Goal: Information Seeking & Learning: Learn about a topic

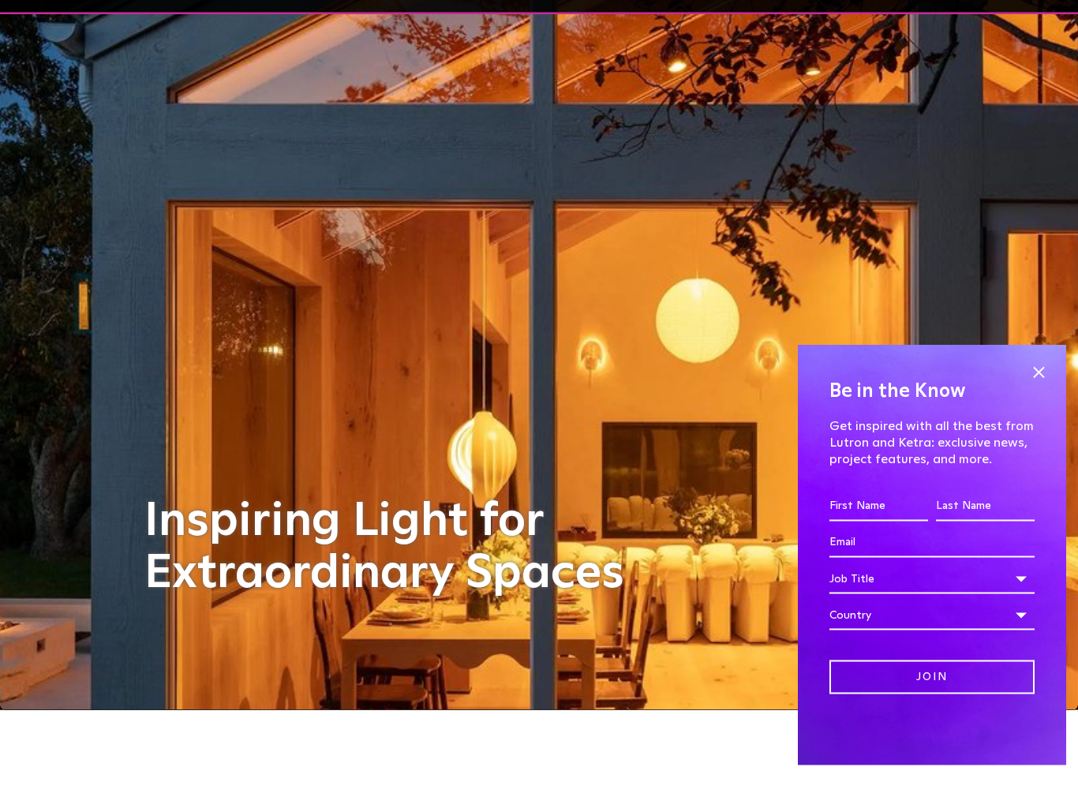
scroll to position [73, 0]
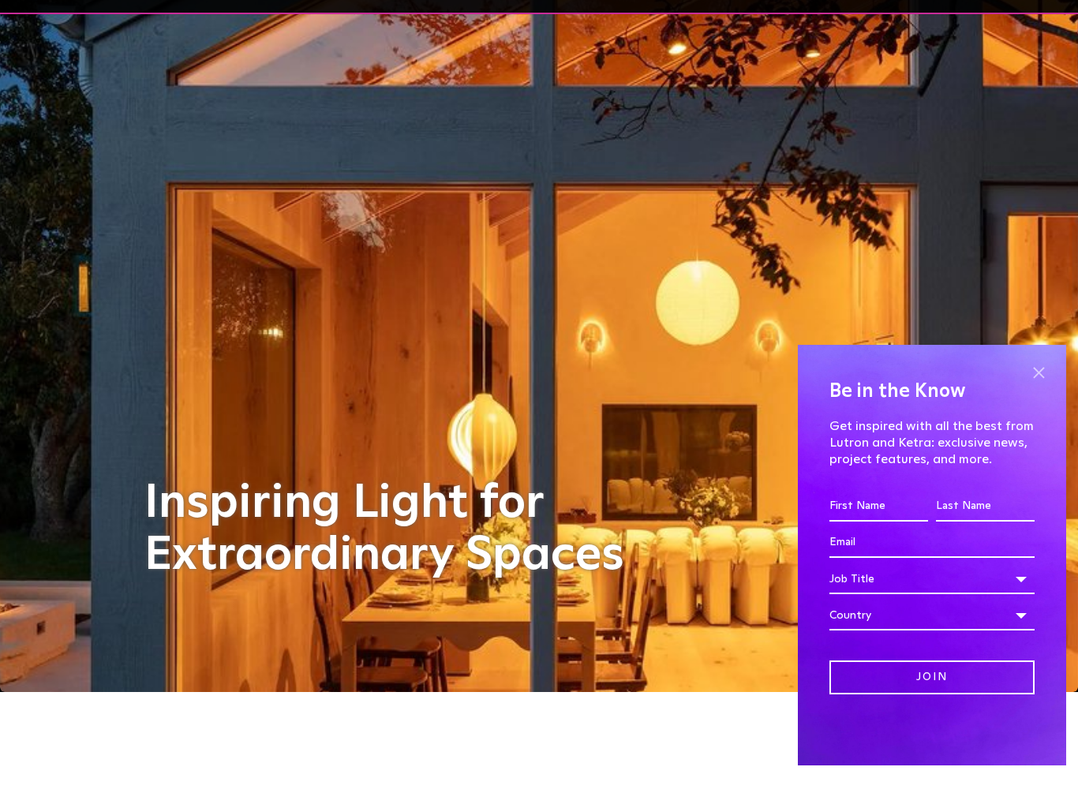
click at [1041, 403] on span at bounding box center [1039, 415] width 24 height 24
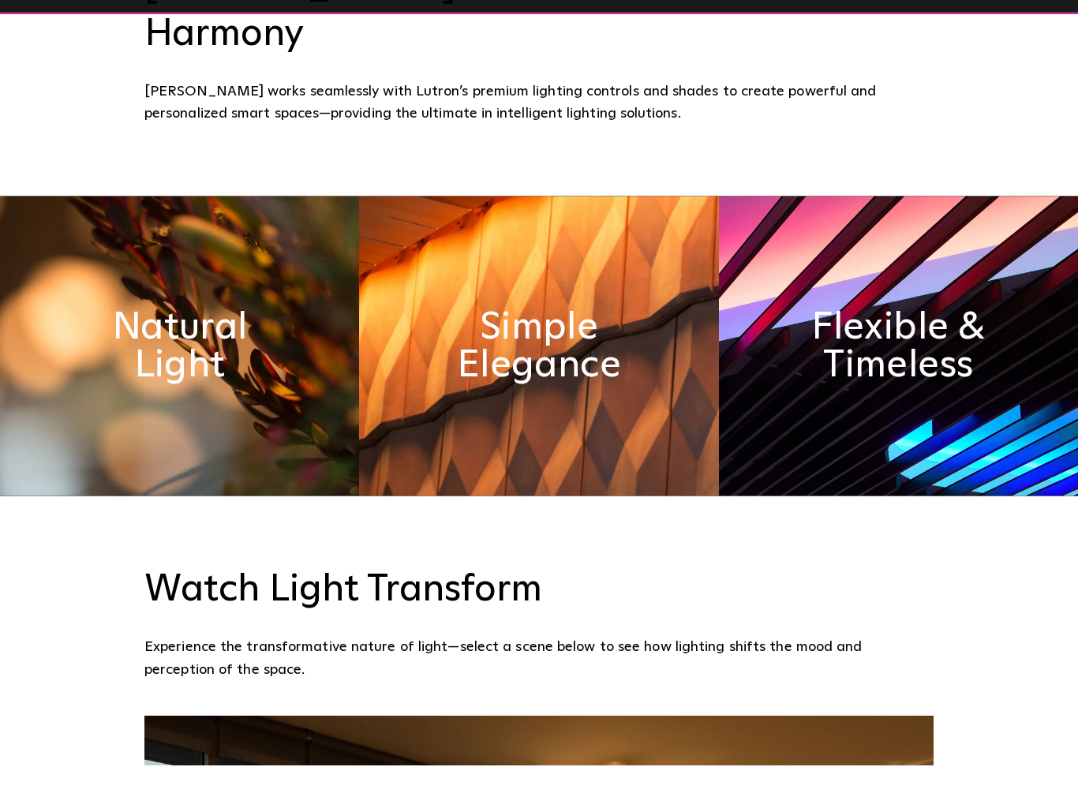
scroll to position [874, 0]
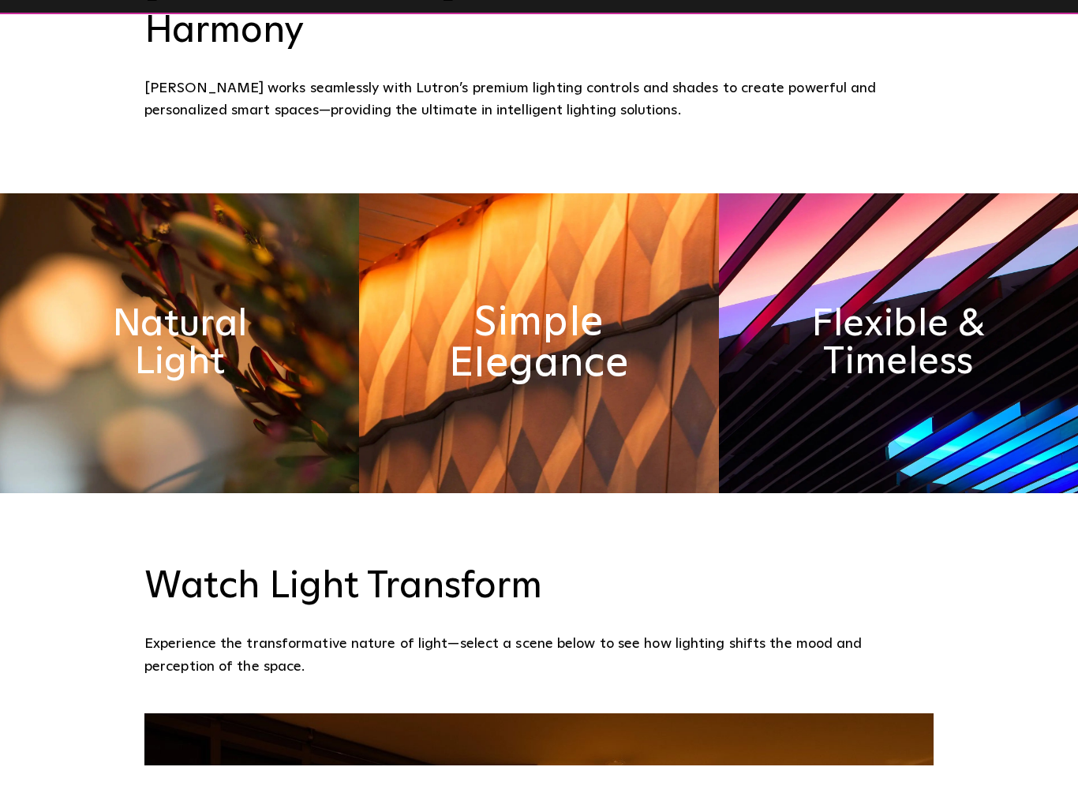
click at [530, 344] on h2 "Simple Elegance" at bounding box center [539, 385] width 196 height 83
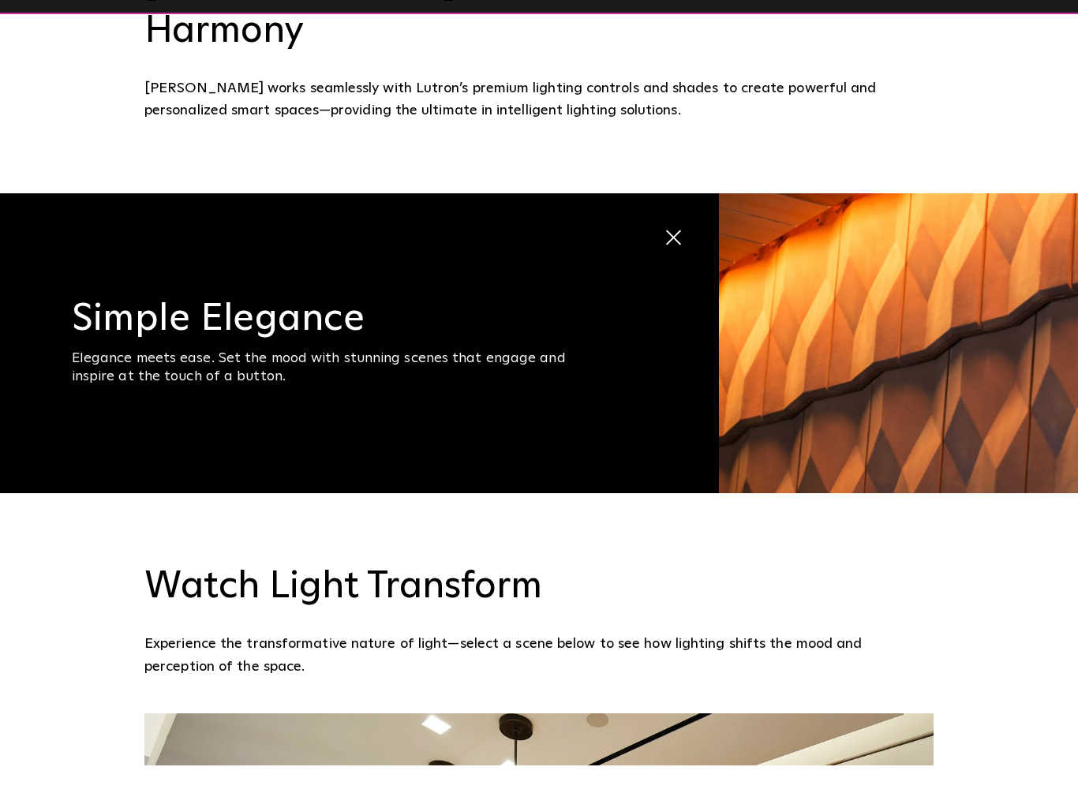
click at [664, 271] on span at bounding box center [664, 271] width 0 height 0
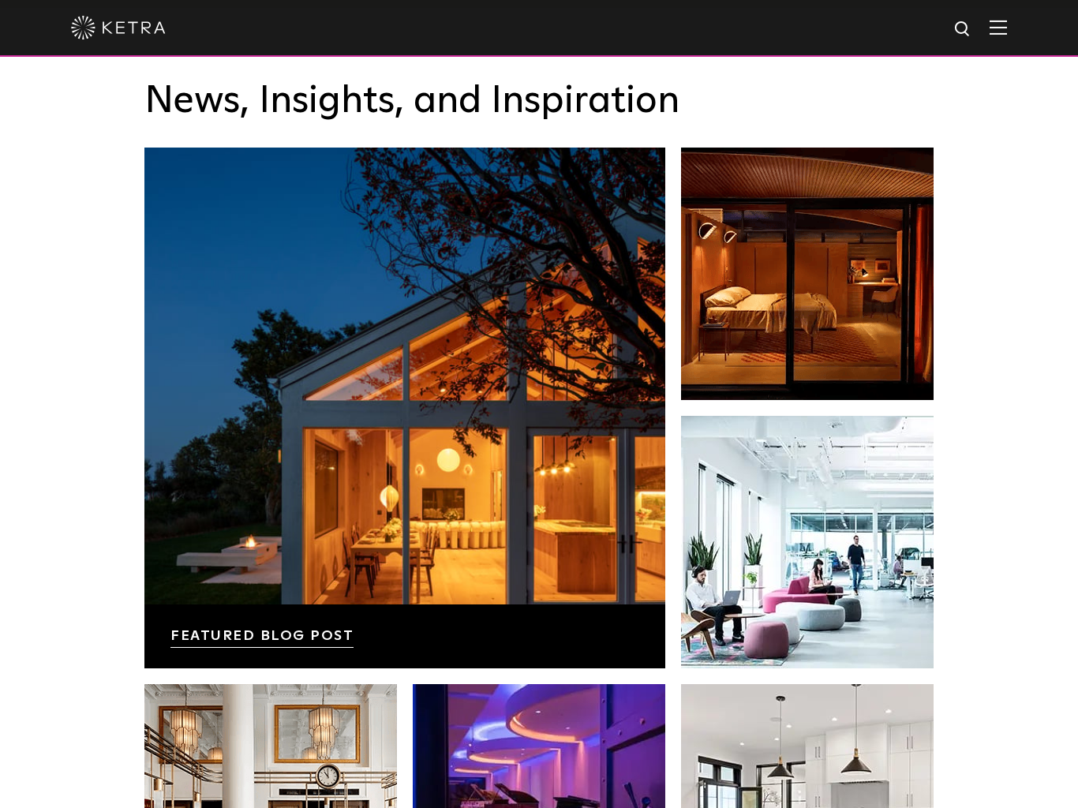
scroll to position [2643, 0]
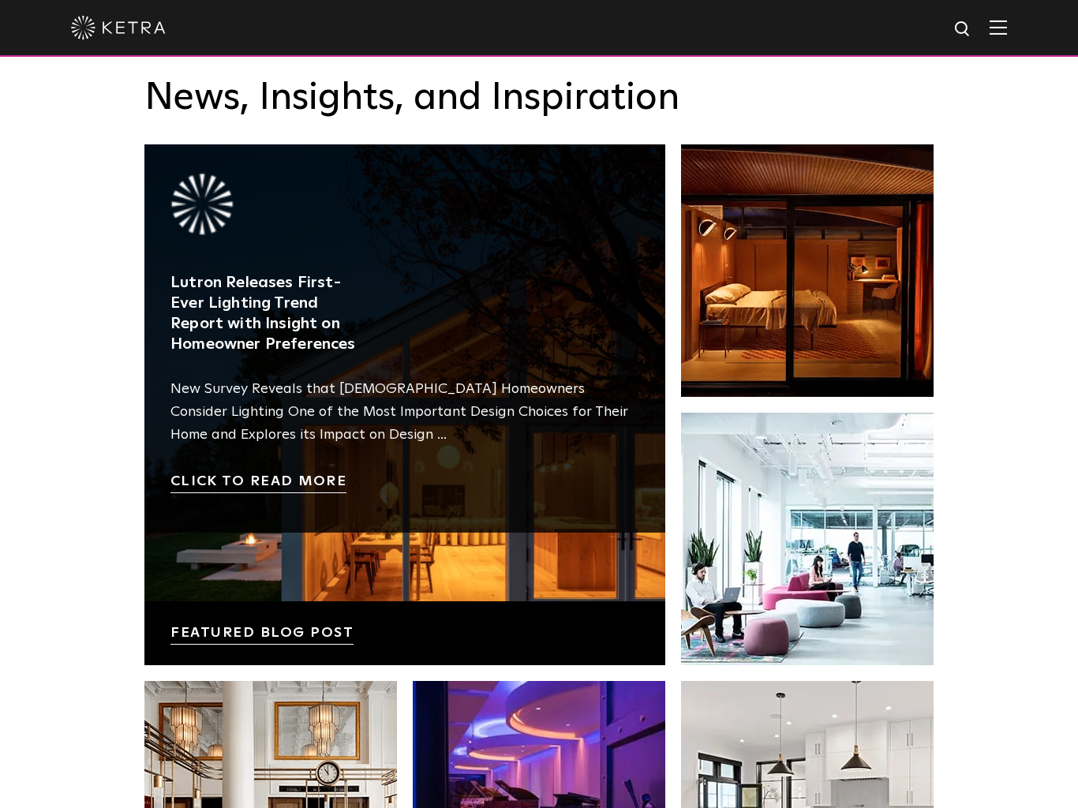
click at [257, 328] on link at bounding box center [404, 404] width 521 height 521
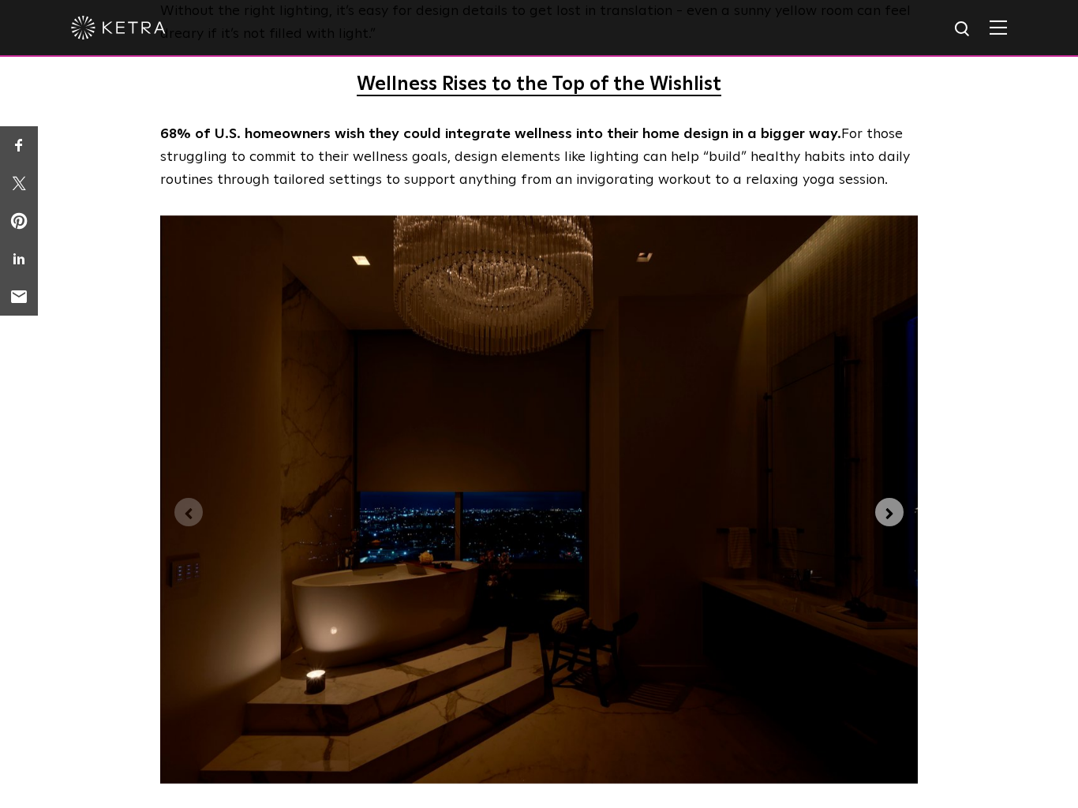
scroll to position [3632, 0]
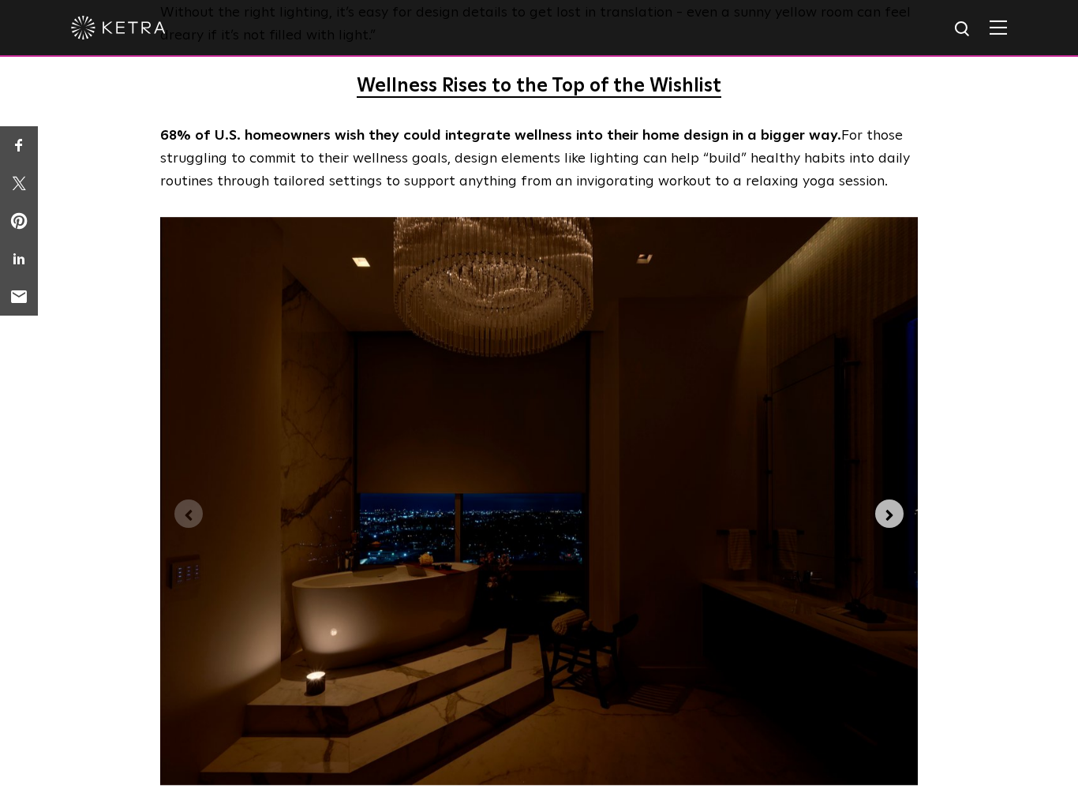
click at [892, 510] on icon "Next slide" at bounding box center [889, 515] width 7 height 11
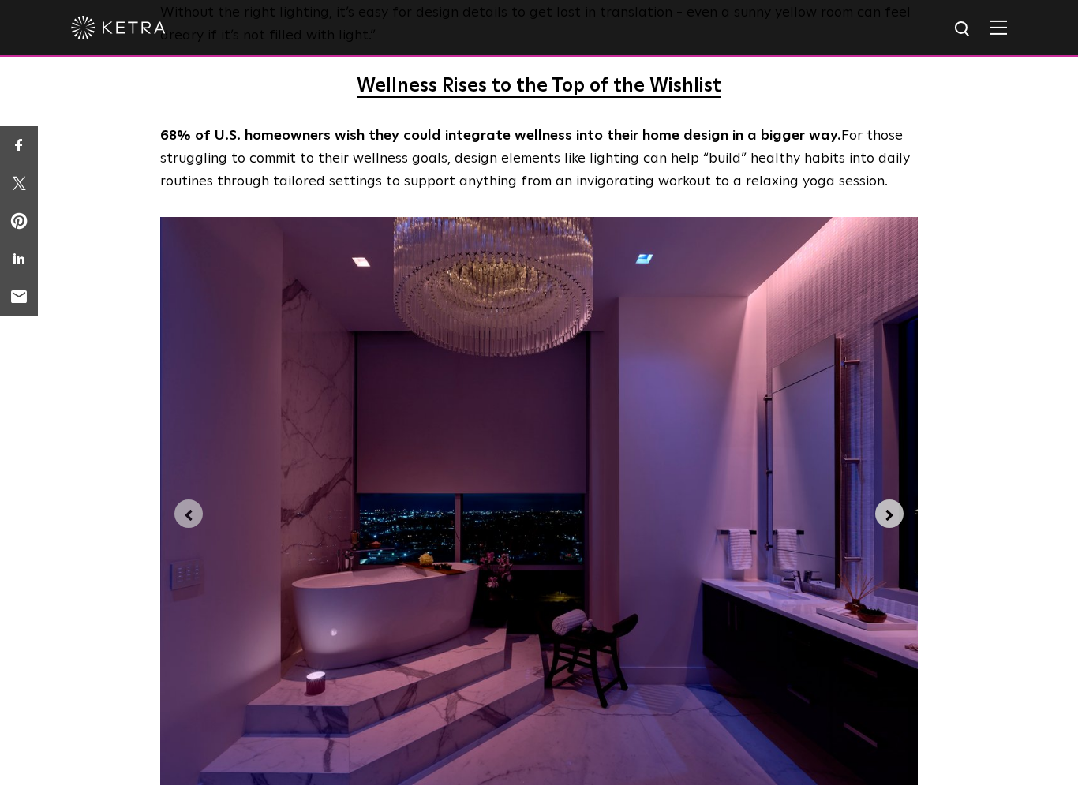
click at [893, 507] on icon "Next slide" at bounding box center [889, 515] width 17 height 17
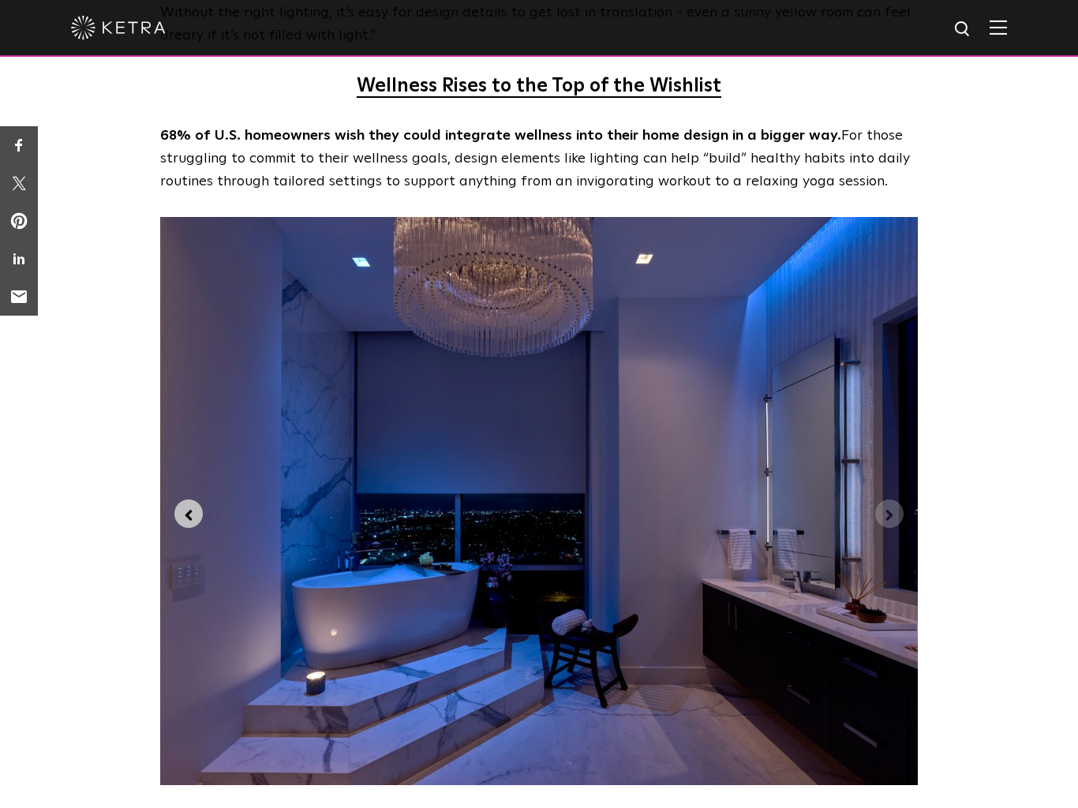
click at [191, 510] on icon "Previous slide" at bounding box center [188, 515] width 7 height 11
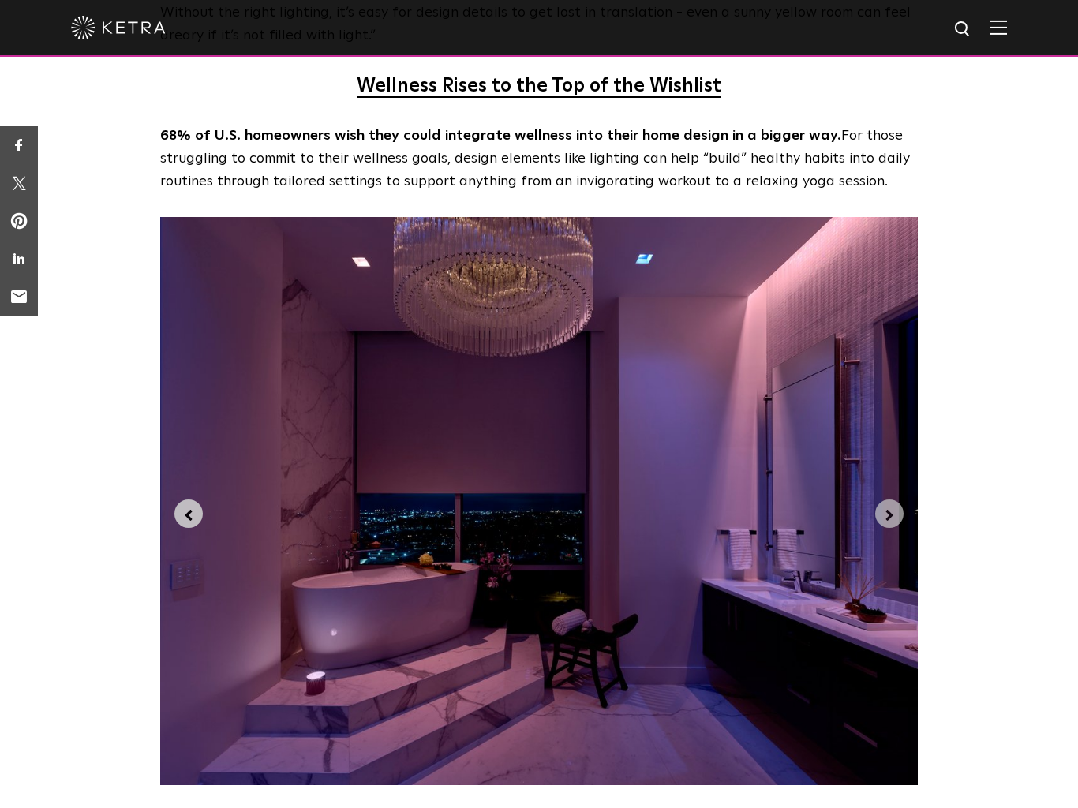
click at [182, 507] on icon "Previous slide" at bounding box center [188, 515] width 17 height 17
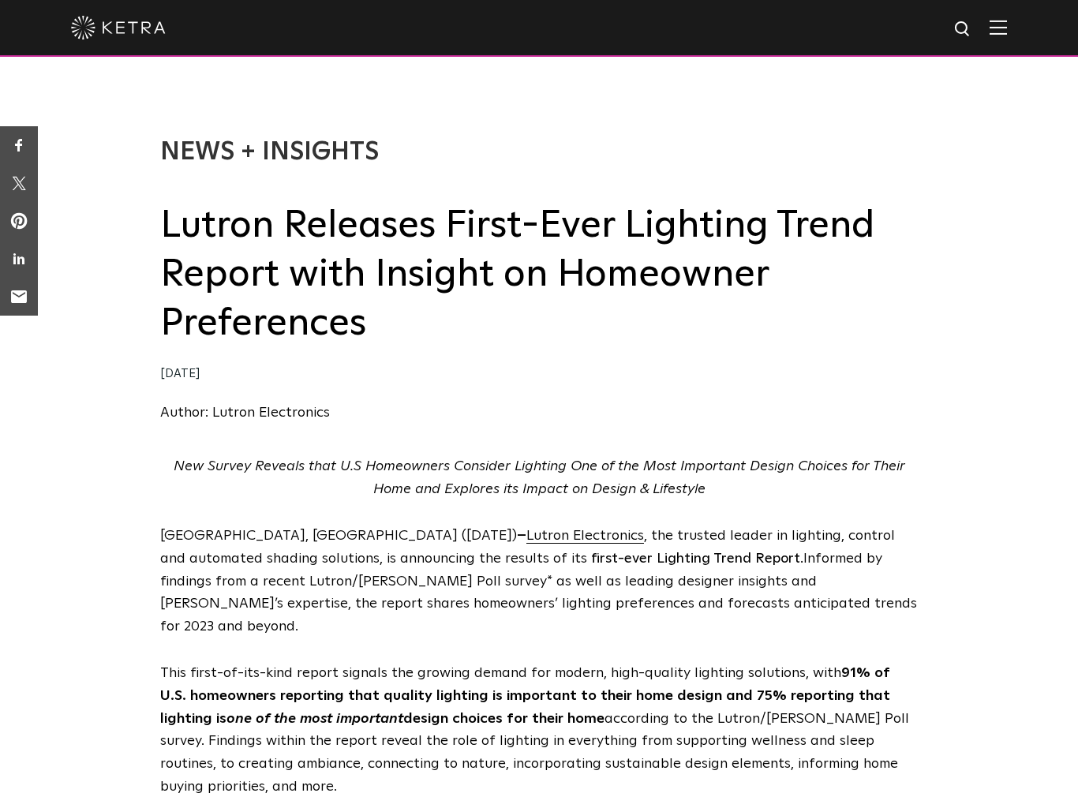
scroll to position [0, 0]
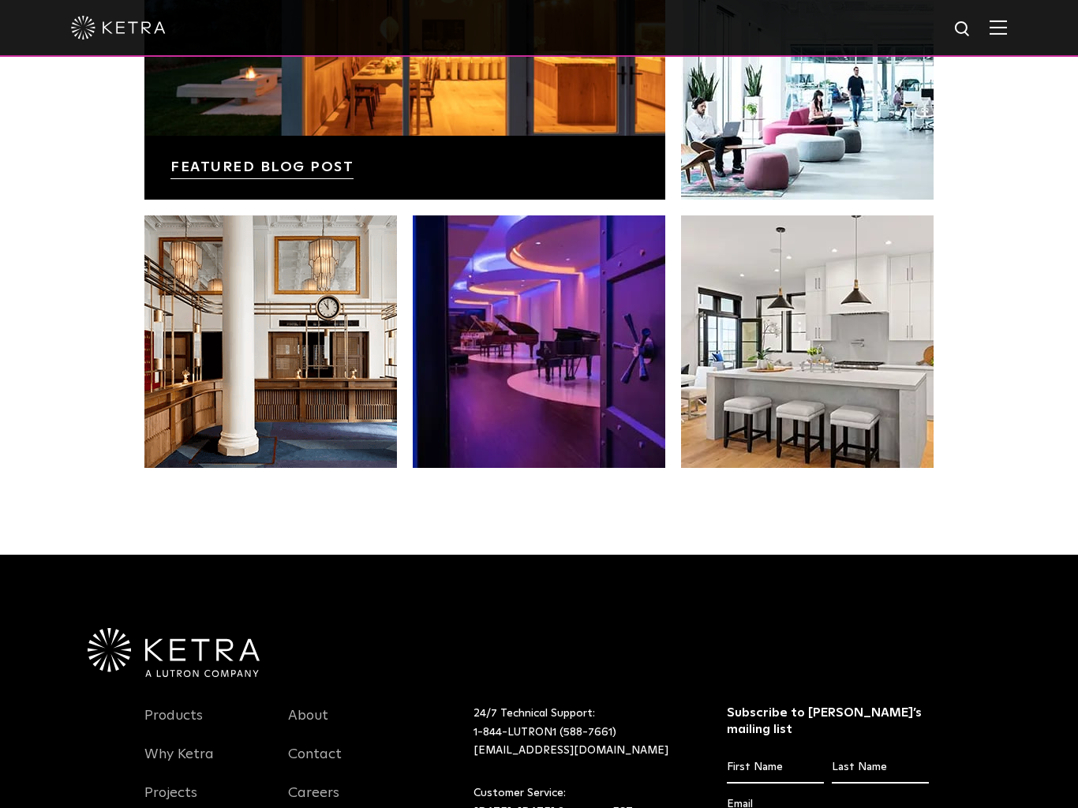
scroll to position [3110, 0]
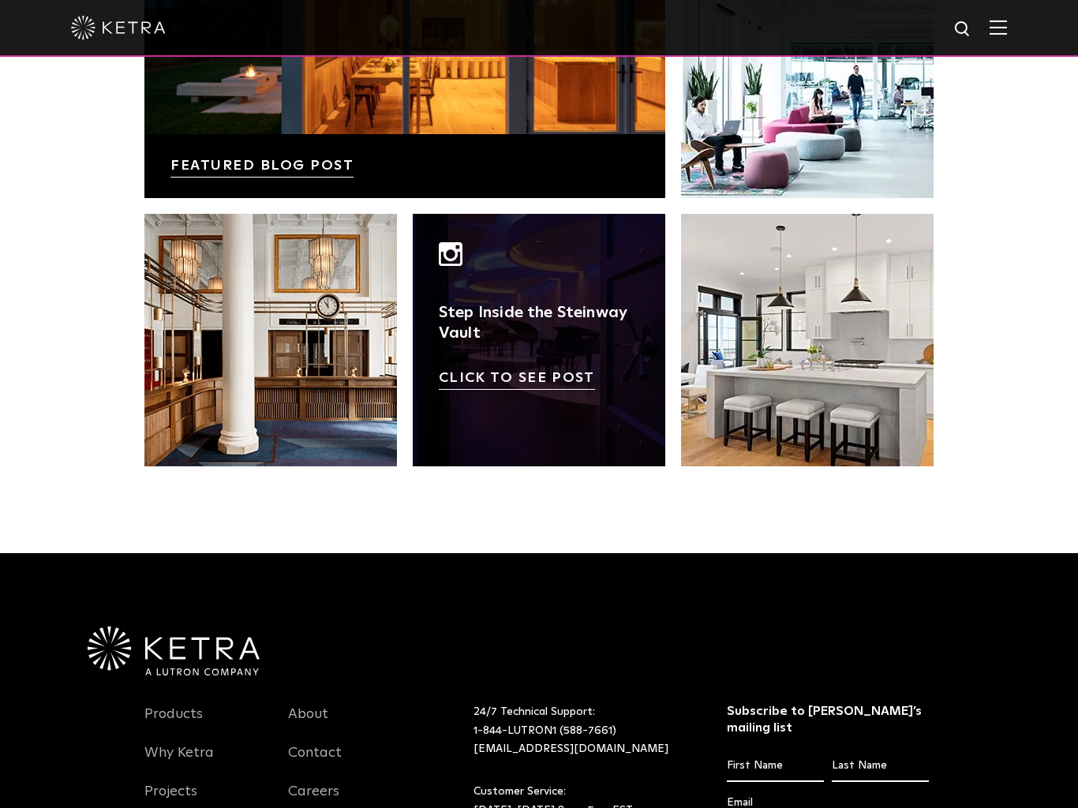
click at [533, 388] on link at bounding box center [539, 340] width 253 height 253
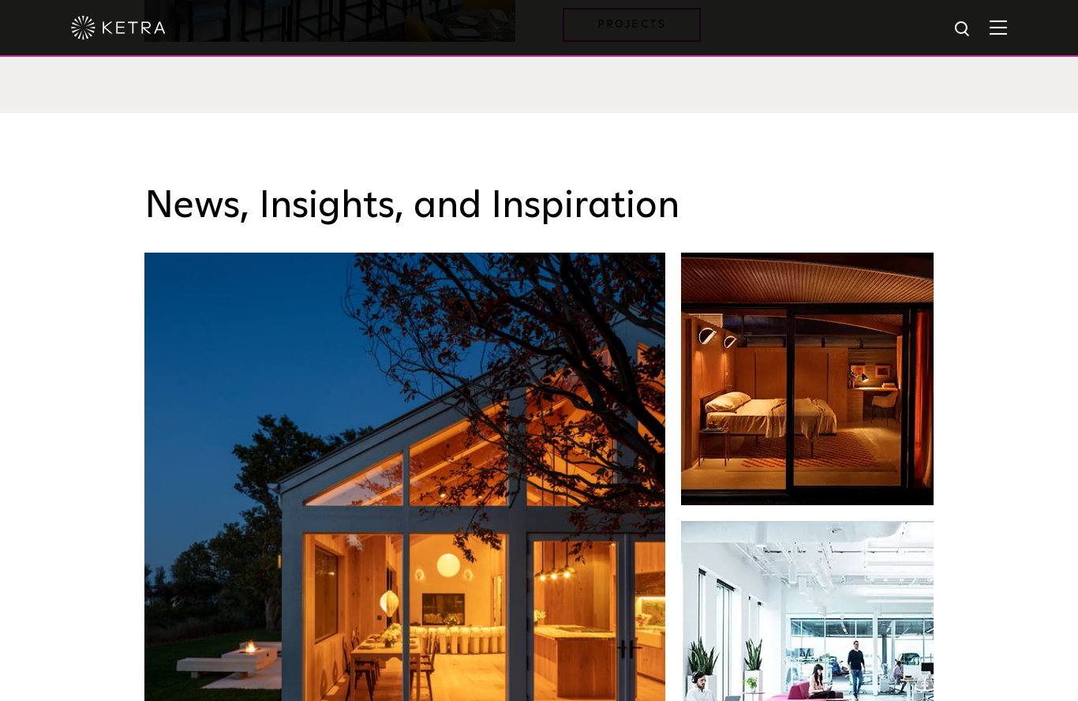
scroll to position [2442, 0]
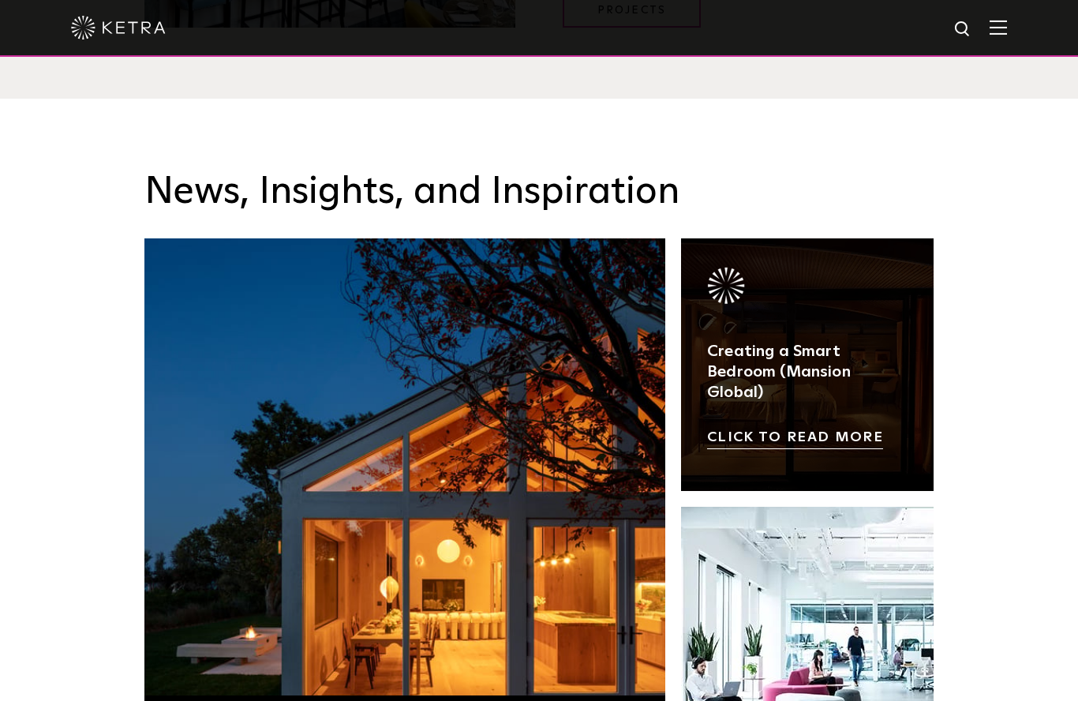
click at [837, 392] on link at bounding box center [807, 364] width 253 height 253
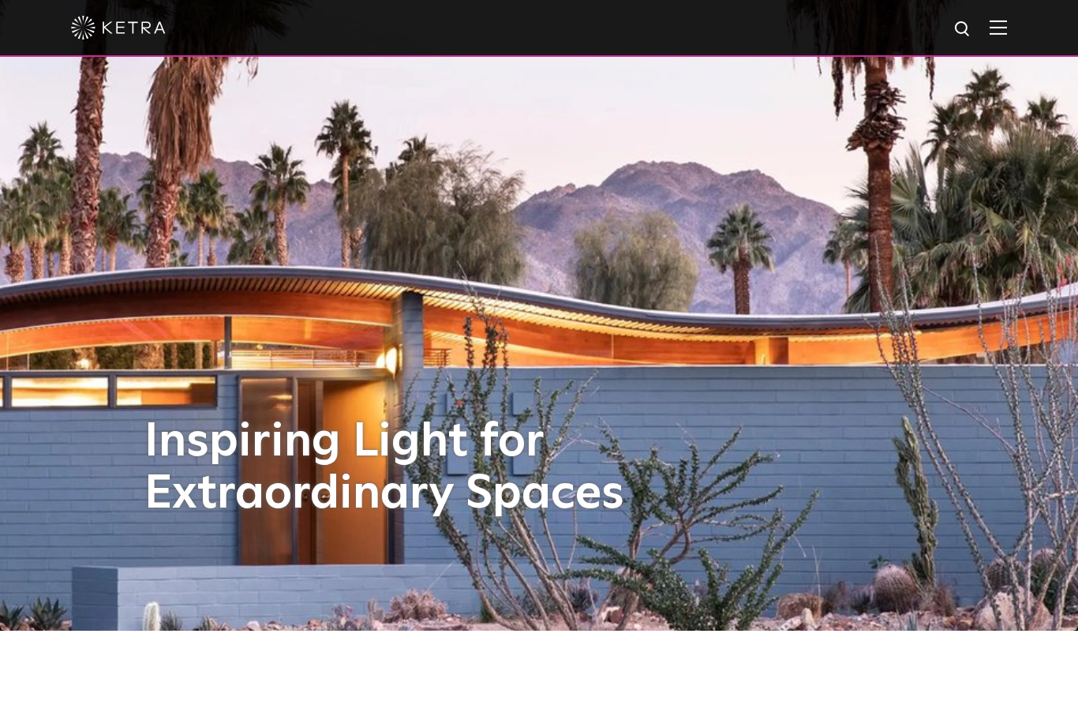
scroll to position [0, 0]
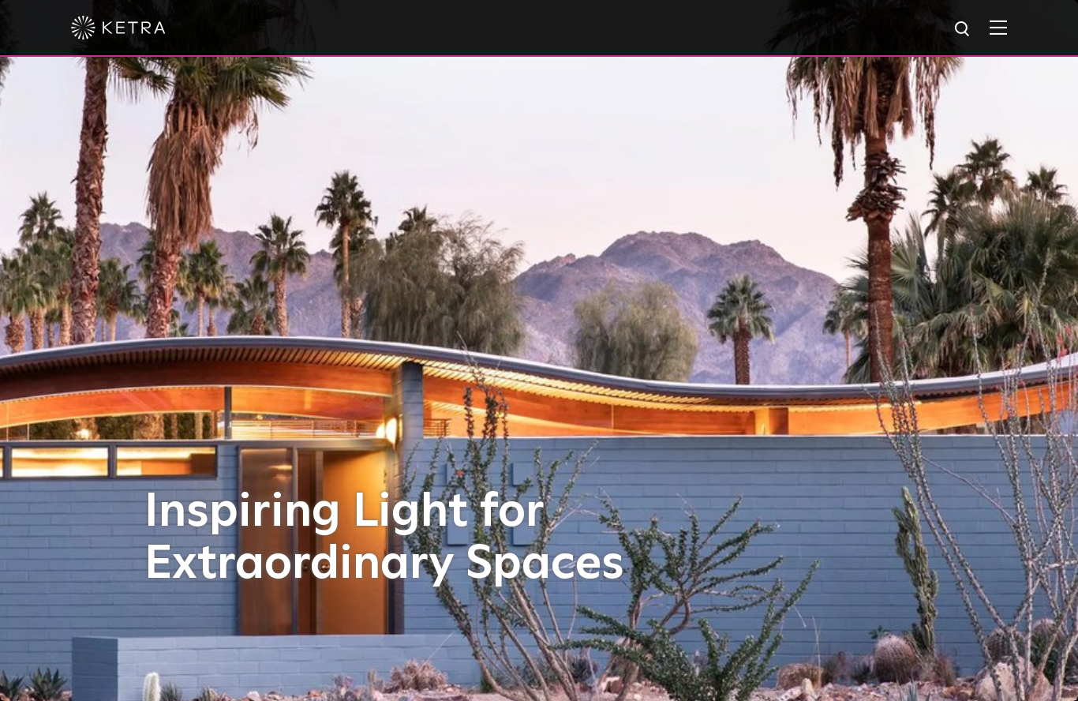
click at [998, 24] on img at bounding box center [998, 27] width 17 height 15
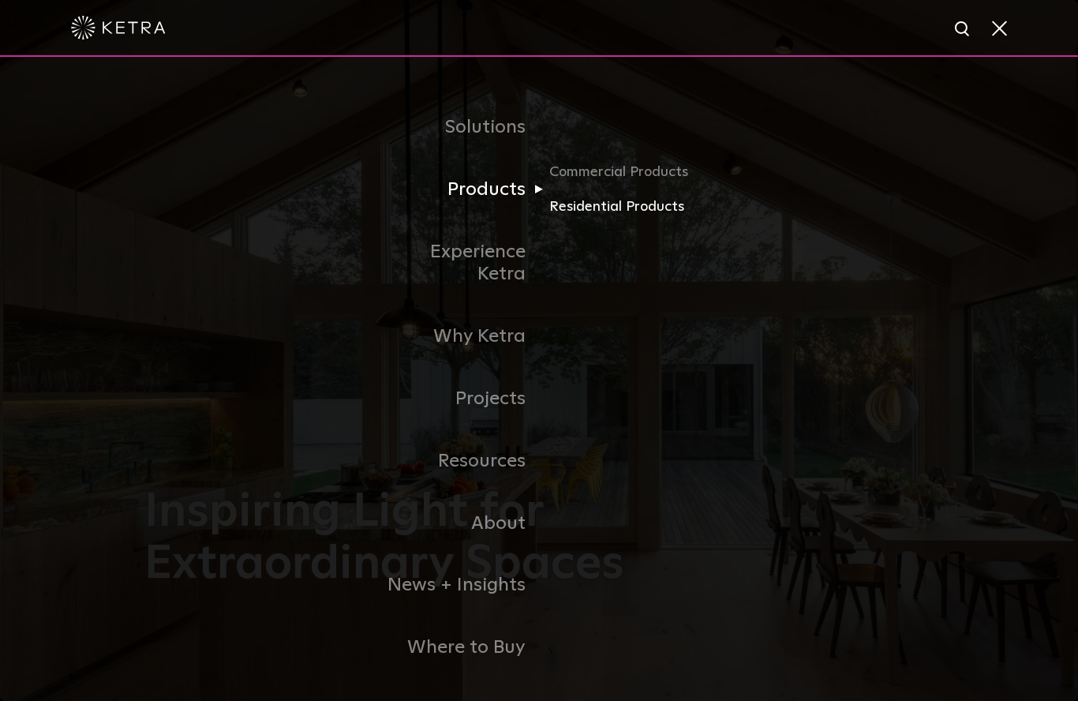
click at [658, 219] on link "Residential Products" at bounding box center [625, 207] width 152 height 23
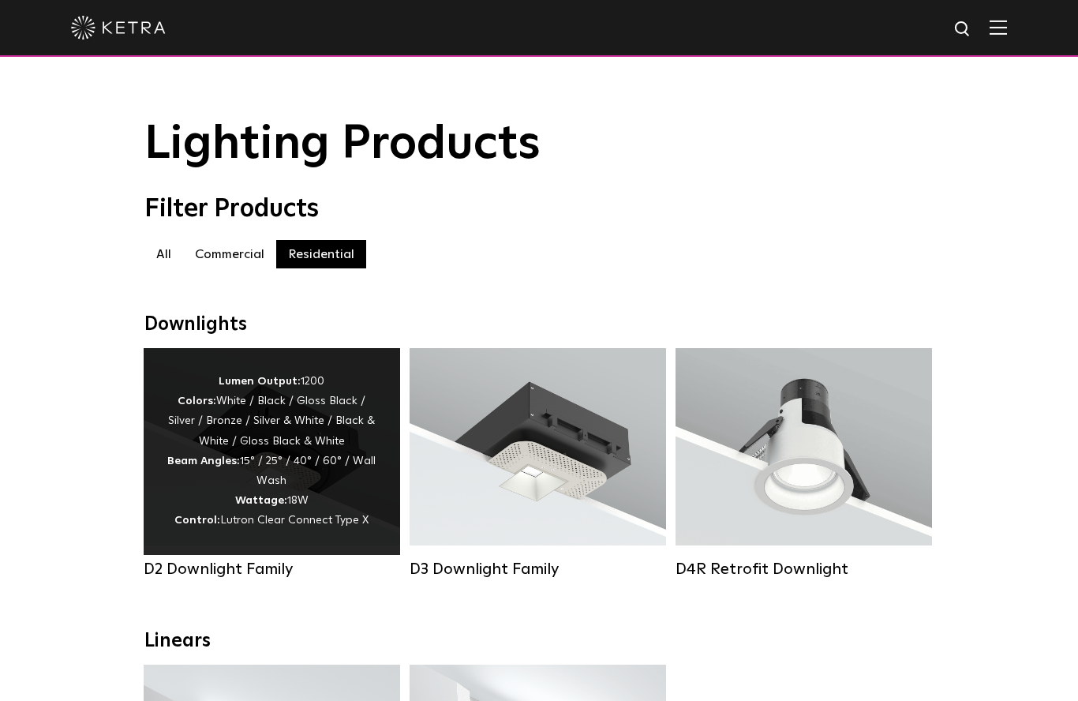
click at [265, 456] on div "Lumen Output: 1200 Colors: White / Black / Gloss Black / Silver / Bronze / Silv…" at bounding box center [271, 451] width 209 height 159
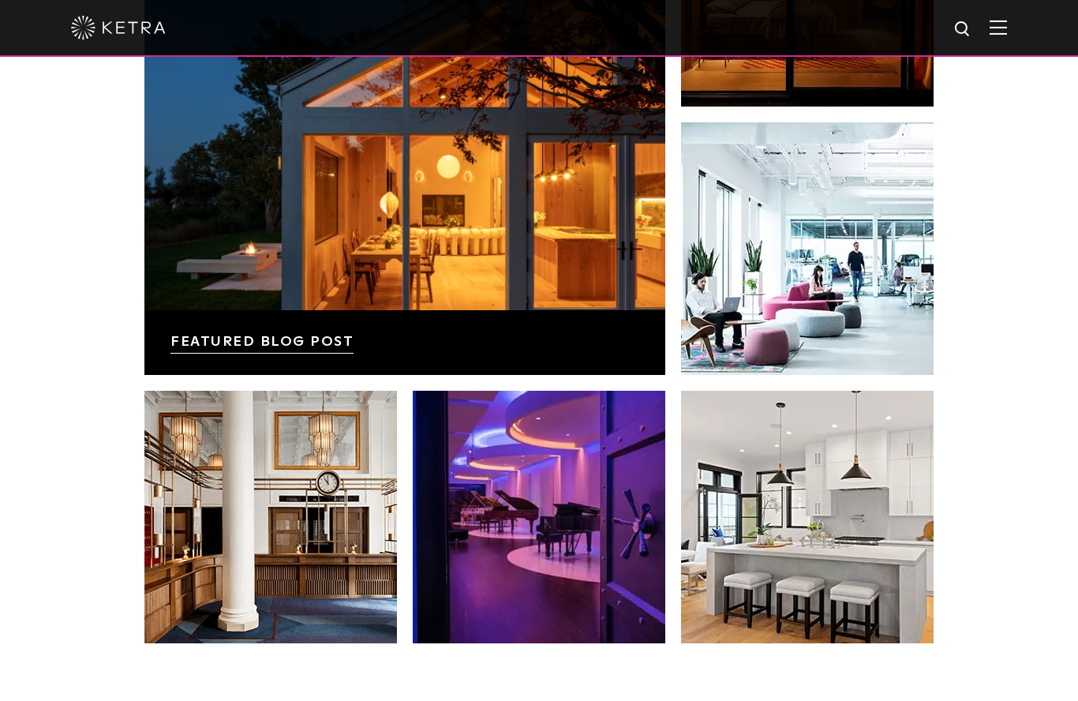
scroll to position [2782, 0]
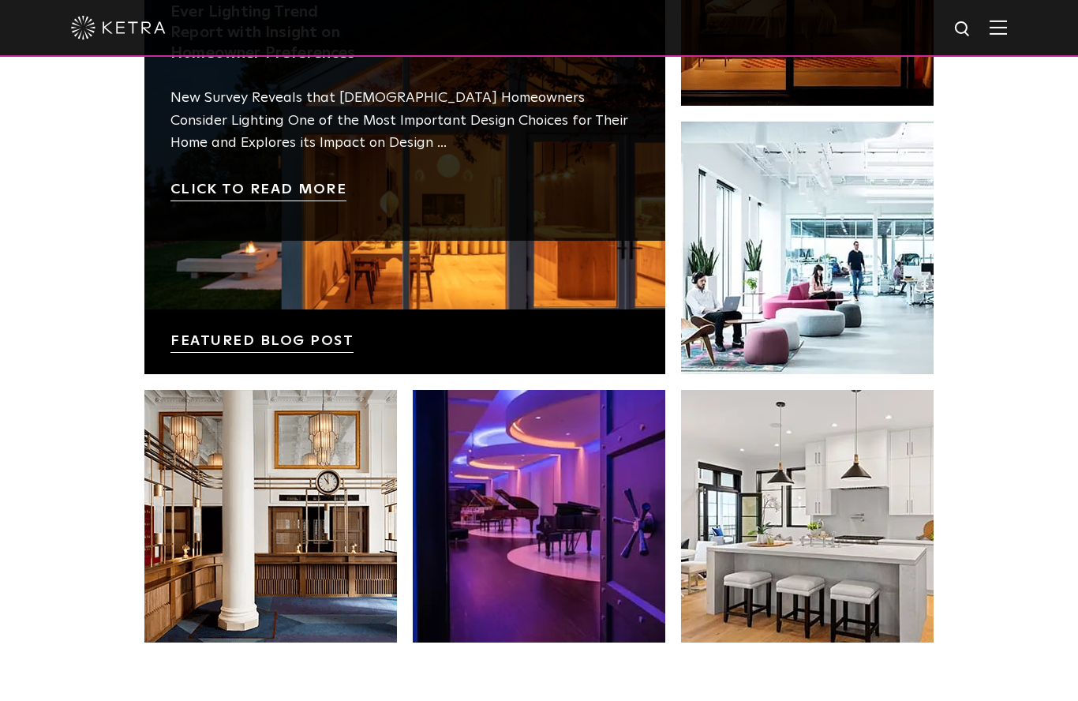
click at [215, 374] on link at bounding box center [404, 113] width 521 height 521
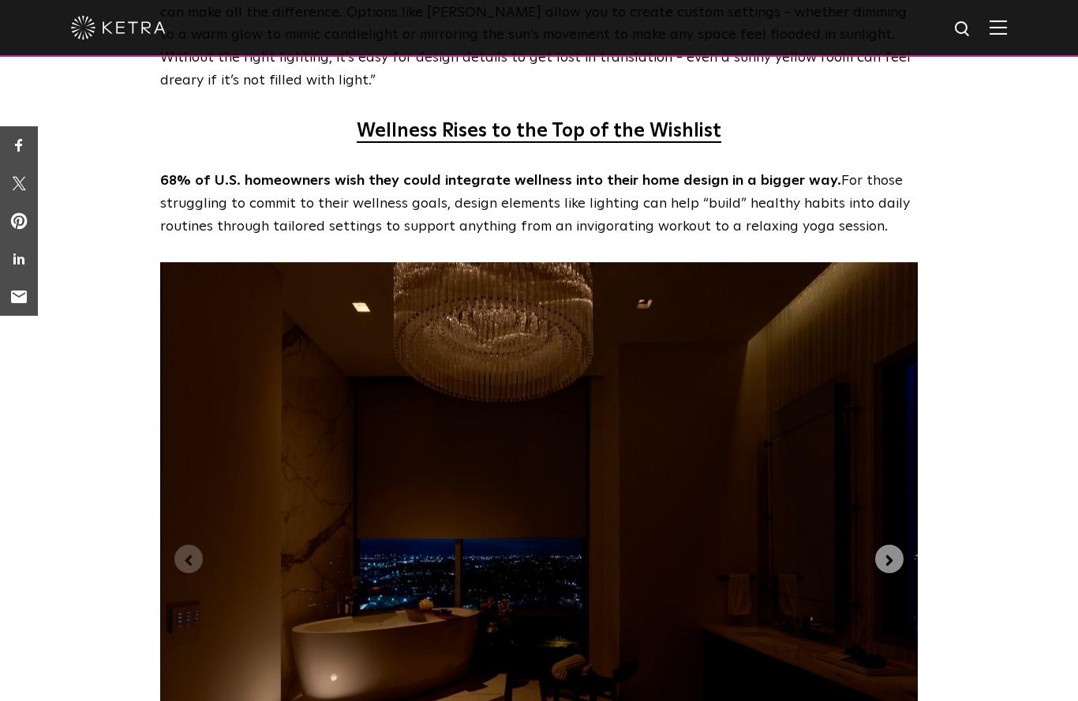
scroll to position [3597, 0]
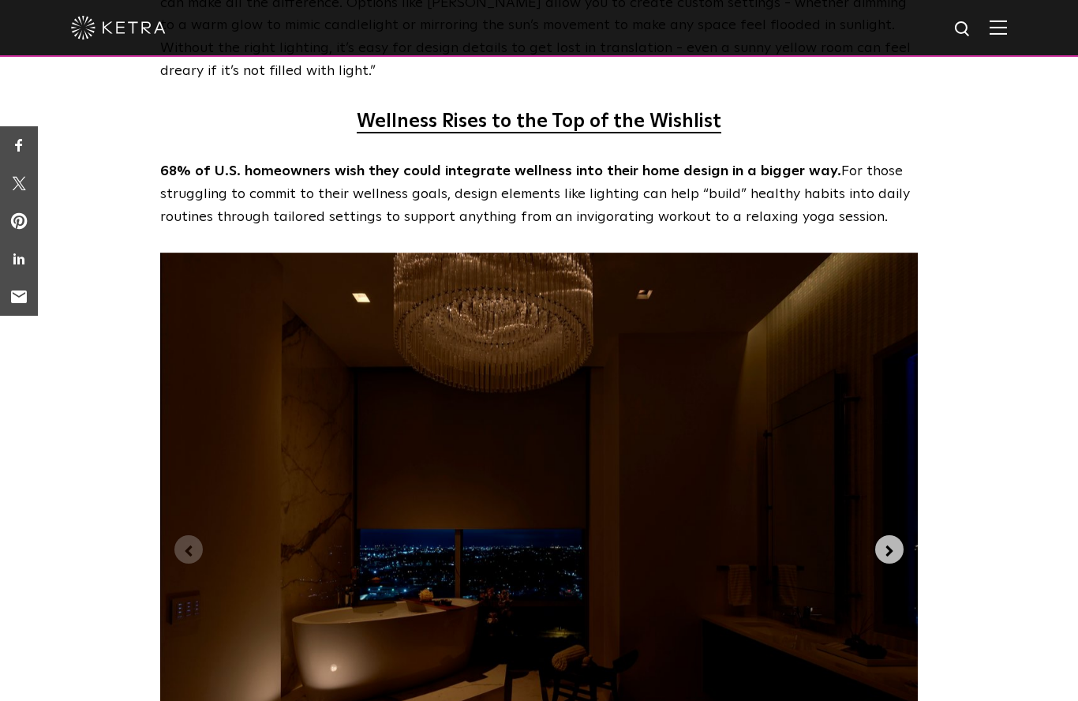
click at [888, 545] on icon "Next slide" at bounding box center [889, 550] width 7 height 11
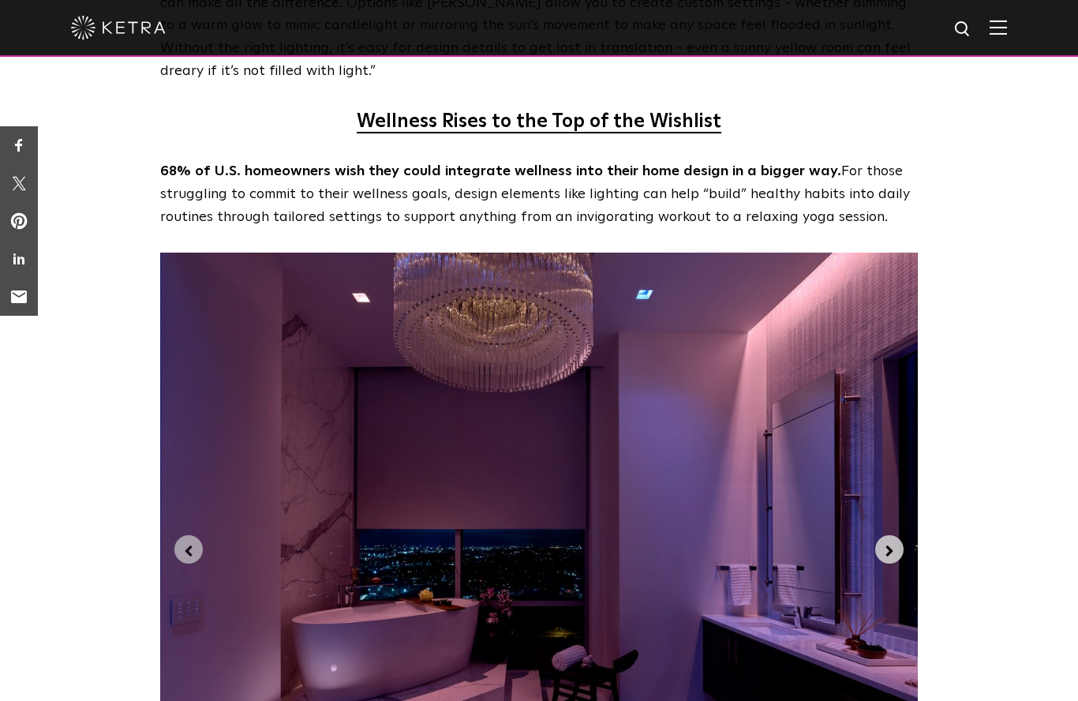
click at [894, 542] on icon "Next slide" at bounding box center [889, 550] width 17 height 17
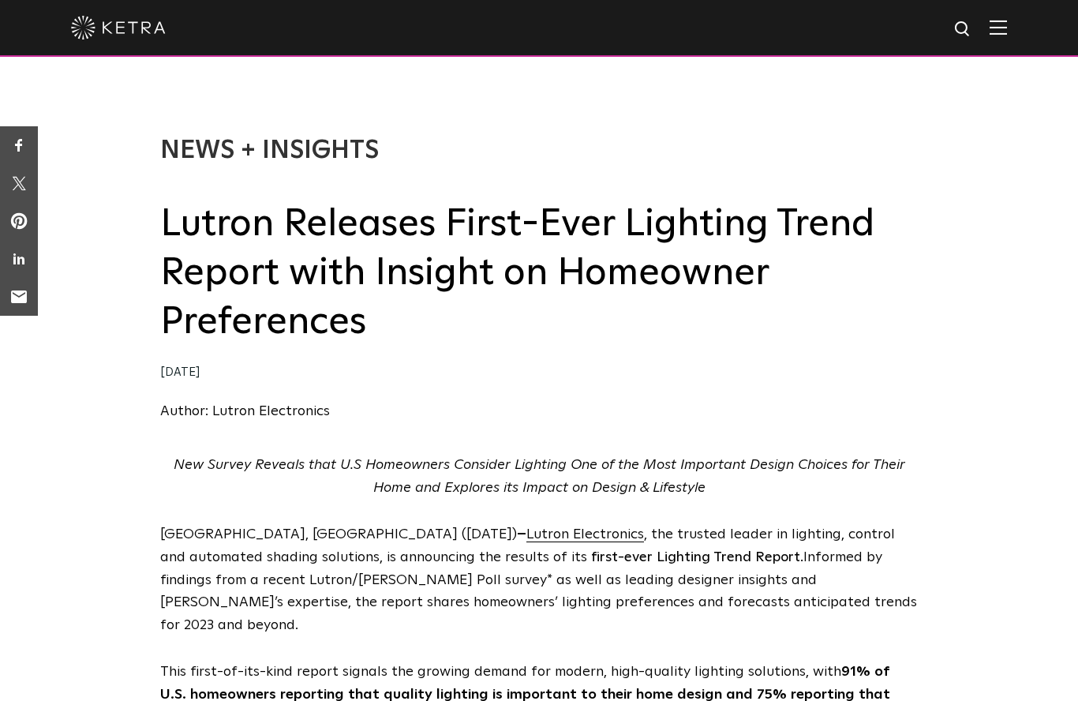
scroll to position [0, 0]
